Goal: Check status: Check status

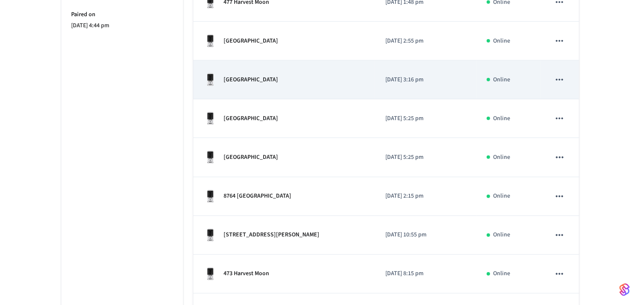
scroll to position [258, 0]
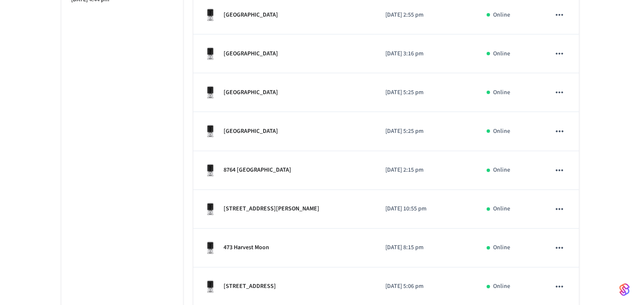
scroll to position [279, 0]
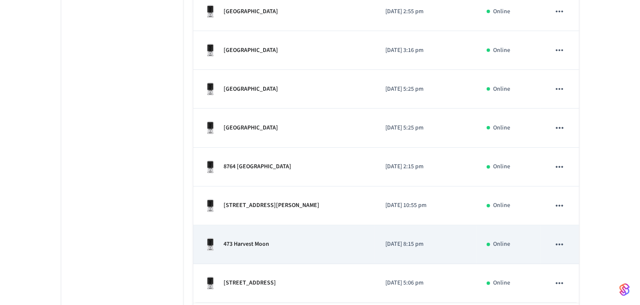
click at [236, 252] on td "473 Harvest Moon" at bounding box center [284, 244] width 182 height 39
